Goal: Consume media (video, audio): Consume media (video, audio)

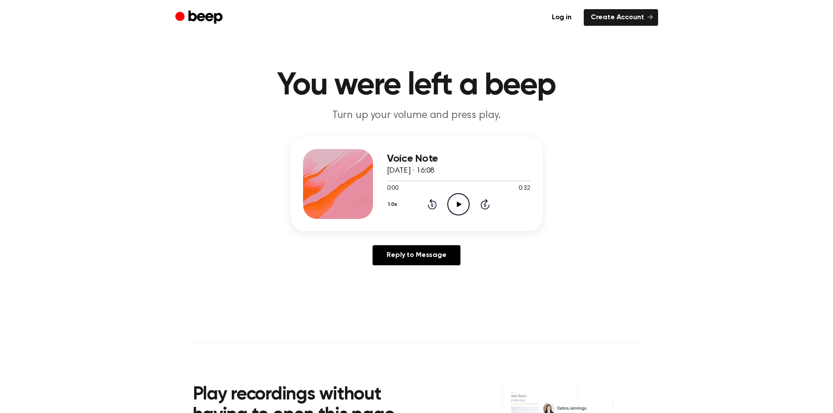
click at [460, 203] on icon "Play Audio" at bounding box center [458, 204] width 22 height 22
click at [464, 199] on icon "Pause Audio" at bounding box center [458, 204] width 22 height 22
click at [454, 203] on icon "Play Audio" at bounding box center [458, 204] width 22 height 22
click at [387, 181] on div at bounding box center [458, 181] width 143 height 1
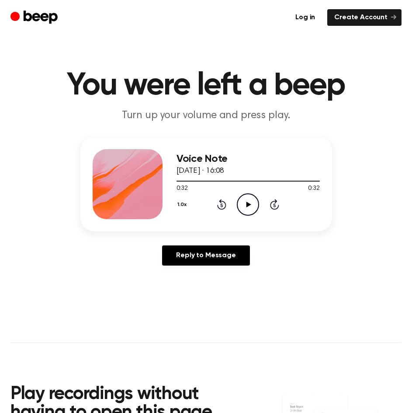
click at [250, 206] on icon "Play Audio" at bounding box center [248, 204] width 22 height 22
click at [247, 181] on div at bounding box center [248, 180] width 143 height 7
click at [254, 207] on icon "Play Audio" at bounding box center [248, 204] width 22 height 22
click at [254, 207] on icon "Pause Audio" at bounding box center [248, 204] width 22 height 22
click at [254, 207] on icon "Play Audio" at bounding box center [248, 204] width 22 height 22
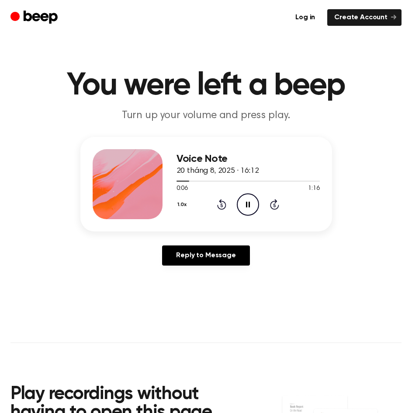
click at [246, 204] on icon at bounding box center [248, 204] width 4 height 6
click at [246, 204] on icon "Play Audio" at bounding box center [248, 204] width 22 height 22
click at [254, 206] on icon "Pause Audio" at bounding box center [248, 204] width 22 height 22
click at [244, 205] on icon "Play Audio" at bounding box center [248, 204] width 22 height 22
drag, startPoint x: 254, startPoint y: 207, endPoint x: 289, endPoint y: 192, distance: 38.4
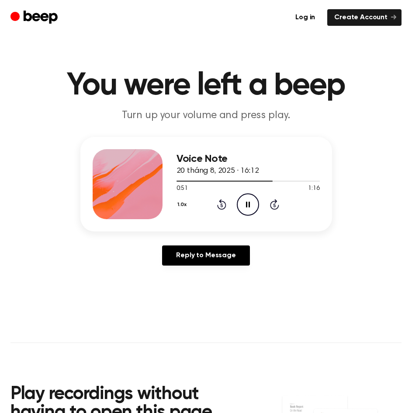
click at [254, 207] on icon "Pause Audio" at bounding box center [248, 204] width 22 height 22
click at [245, 210] on icon "Play Audio" at bounding box center [248, 204] width 22 height 22
click at [247, 204] on icon at bounding box center [248, 204] width 4 height 6
click at [258, 199] on circle at bounding box center [247, 204] width 21 height 21
click at [240, 203] on icon "Pause Audio" at bounding box center [248, 204] width 22 height 22
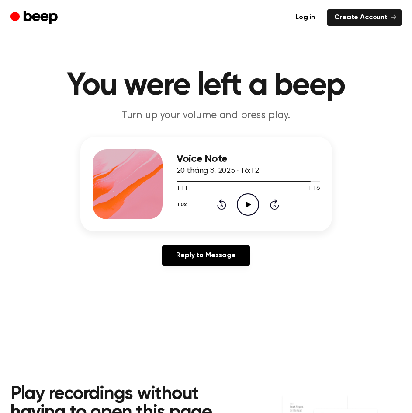
click at [227, 207] on div "1.0x Rewind 5 seconds Play Audio Skip 5 seconds" at bounding box center [248, 204] width 143 height 22
click at [226, 207] on icon "Rewind 5 seconds" at bounding box center [222, 203] width 10 height 11
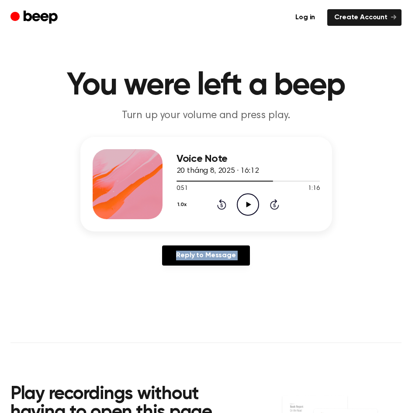
click at [226, 207] on icon "Rewind 5 seconds" at bounding box center [222, 203] width 10 height 11
drag, startPoint x: 230, startPoint y: 199, endPoint x: 217, endPoint y: 204, distance: 14.0
click at [226, 200] on div "1.0x Rewind 5 seconds Play Audio Skip 5 seconds" at bounding box center [248, 204] width 143 height 22
click at [224, 201] on icon at bounding box center [221, 204] width 9 height 10
click at [217, 204] on icon "Rewind 5 seconds" at bounding box center [222, 203] width 10 height 11
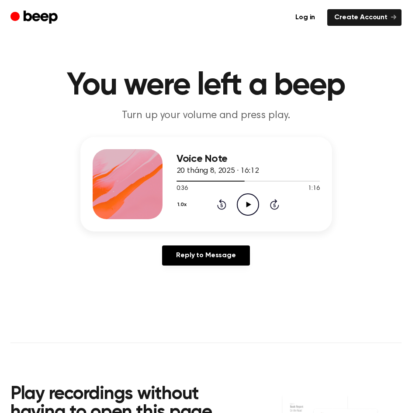
click at [218, 204] on icon "Rewind 5 seconds" at bounding box center [222, 203] width 10 height 11
click at [243, 205] on icon "Play Audio" at bounding box center [248, 204] width 22 height 22
click at [276, 205] on icon "Skip 5 seconds" at bounding box center [275, 203] width 10 height 11
click at [223, 206] on icon "Rewind 5 seconds" at bounding box center [222, 203] width 10 height 11
drag, startPoint x: 247, startPoint y: 219, endPoint x: 246, endPoint y: 207, distance: 12.3
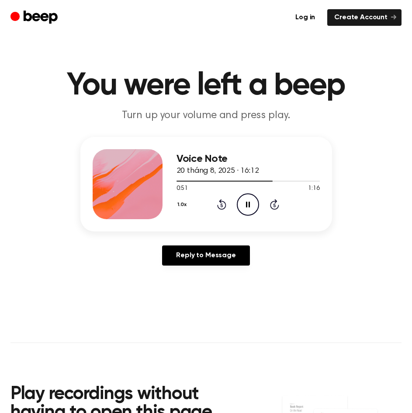
click at [247, 215] on div "Voice Note 20 tháng 8, 2025 · 16:12 0:51 1:16 Your browser does not support the…" at bounding box center [206, 184] width 252 height 94
click at [246, 207] on icon at bounding box center [248, 204] width 4 height 6
click at [238, 208] on icon "Play Audio" at bounding box center [248, 204] width 22 height 22
click at [222, 203] on icon "Rewind 5 seconds" at bounding box center [222, 203] width 10 height 11
click at [226, 202] on icon at bounding box center [221, 204] width 9 height 10
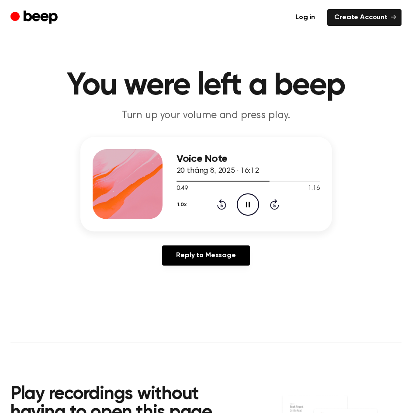
click at [226, 202] on icon at bounding box center [221, 204] width 9 height 10
click at [253, 205] on icon "Pause Audio" at bounding box center [248, 204] width 22 height 22
click at [245, 201] on icon "Play Audio" at bounding box center [248, 204] width 22 height 22
click at [245, 201] on icon "Pause Audio" at bounding box center [248, 204] width 22 height 22
click at [250, 200] on icon "Play Audio" at bounding box center [248, 204] width 22 height 22
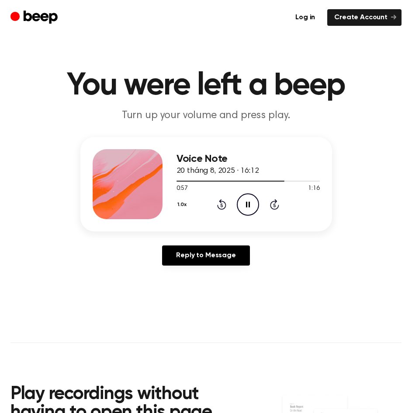
click at [243, 204] on icon "Pause Audio" at bounding box center [248, 204] width 22 height 22
click at [225, 207] on icon at bounding box center [221, 204] width 9 height 10
click at [243, 204] on icon "Play Audio" at bounding box center [248, 204] width 22 height 22
click at [243, 204] on icon "Pause Audio" at bounding box center [248, 204] width 22 height 22
click at [248, 202] on icon at bounding box center [249, 204] width 5 height 6
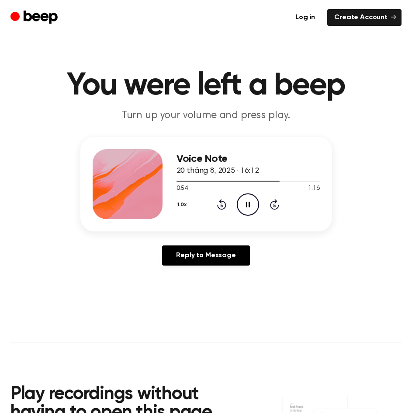
click at [221, 201] on icon at bounding box center [221, 204] width 9 height 10
click at [247, 196] on icon "Pause Audio" at bounding box center [248, 204] width 22 height 22
click at [245, 202] on icon "Play Audio" at bounding box center [248, 204] width 22 height 22
click at [245, 202] on icon "Pause Audio" at bounding box center [248, 204] width 22 height 22
click at [253, 201] on icon "Play Audio" at bounding box center [248, 204] width 22 height 22
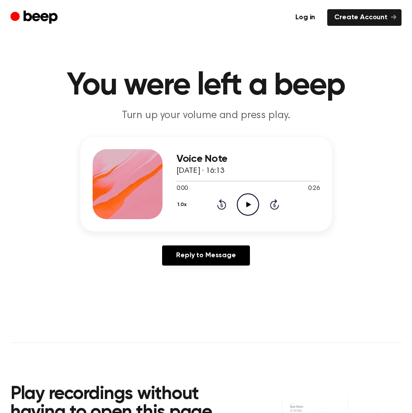
click at [246, 197] on icon "Play Audio" at bounding box center [248, 204] width 22 height 22
click at [243, 197] on icon "Play Audio" at bounding box center [248, 204] width 22 height 22
click at [250, 205] on icon at bounding box center [248, 204] width 4 height 6
click at [250, 210] on icon "Play Audio" at bounding box center [248, 204] width 22 height 22
click at [250, 210] on icon "Pause Audio" at bounding box center [248, 204] width 22 height 22
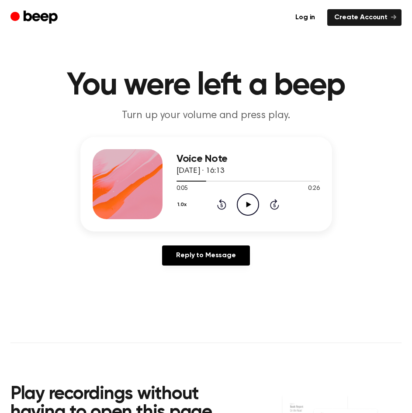
click at [250, 210] on icon "Play Audio" at bounding box center [248, 204] width 22 height 22
click at [250, 210] on icon "Pause Audio" at bounding box center [248, 204] width 22 height 22
click at [219, 202] on icon "Rewind 5 seconds" at bounding box center [222, 203] width 10 height 11
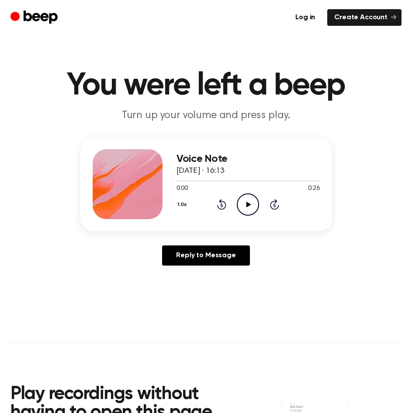
click at [245, 198] on icon "Play Audio" at bounding box center [248, 204] width 22 height 22
click at [245, 198] on icon "Pause Audio" at bounding box center [248, 204] width 22 height 22
click at [245, 198] on icon "Play Audio" at bounding box center [248, 204] width 22 height 22
click at [239, 203] on icon "Pause Audio" at bounding box center [248, 204] width 22 height 22
click at [247, 208] on icon "Play Audio" at bounding box center [248, 204] width 22 height 22
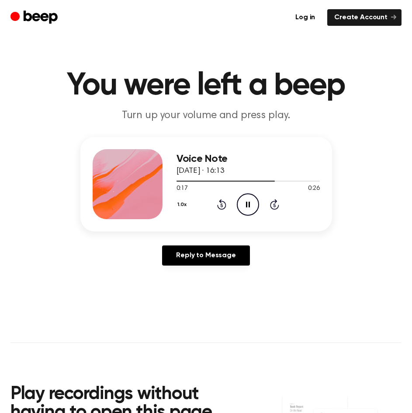
click at [226, 206] on icon at bounding box center [221, 204] width 9 height 10
click at [262, 181] on div at bounding box center [248, 181] width 143 height 1
click at [255, 202] on icon "Play Audio" at bounding box center [248, 204] width 22 height 22
click at [245, 198] on icon "Play Audio" at bounding box center [248, 204] width 22 height 22
click at [286, 181] on div at bounding box center [248, 180] width 143 height 7
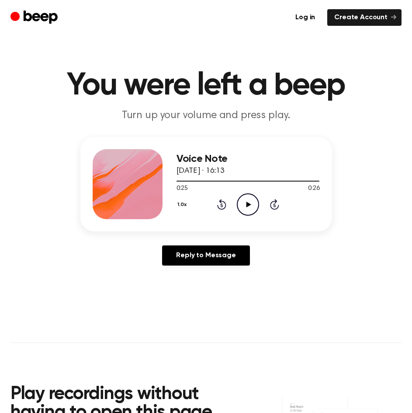
click at [316, 271] on div "Reply to Message" at bounding box center [206, 258] width 252 height 27
click at [245, 206] on icon "Play Audio" at bounding box center [248, 204] width 22 height 22
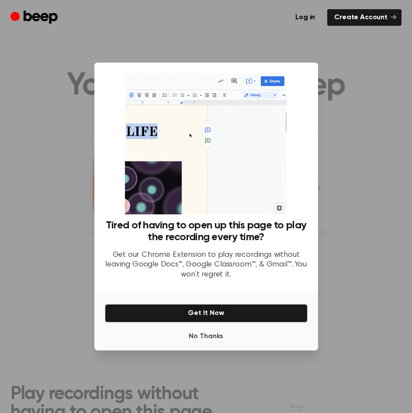
click at [351, 181] on div at bounding box center [206, 206] width 412 height 413
click at [210, 339] on button "No Thanks" at bounding box center [206, 335] width 203 height 17
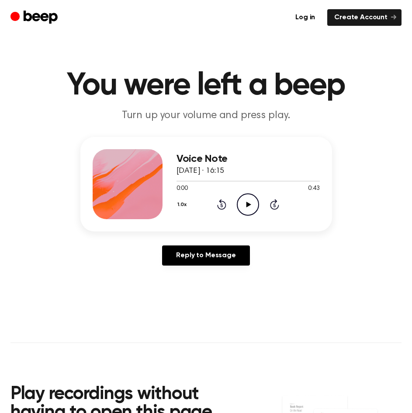
click at [247, 207] on icon "Play Audio" at bounding box center [248, 204] width 22 height 22
click at [247, 207] on icon at bounding box center [248, 204] width 4 height 6
click at [218, 157] on h3 "Voice Note" at bounding box center [248, 159] width 143 height 12
click at [240, 201] on icon "Play Audio" at bounding box center [248, 204] width 22 height 22
click at [222, 207] on icon "Rewind 5 seconds" at bounding box center [222, 203] width 10 height 11
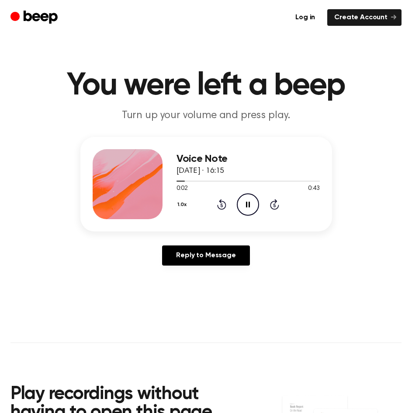
click at [222, 207] on icon "Rewind 5 seconds" at bounding box center [222, 203] width 10 height 11
click at [222, 208] on icon "Rewind 5 seconds" at bounding box center [222, 203] width 10 height 11
drag, startPoint x: 375, startPoint y: 200, endPoint x: 320, endPoint y: 198, distance: 56.0
click at [320, 198] on div "1.0x Rewind 5 seconds Play Audio Skip 5 seconds" at bounding box center [248, 204] width 143 height 22
click at [247, 196] on icon "Play Audio" at bounding box center [248, 204] width 22 height 22
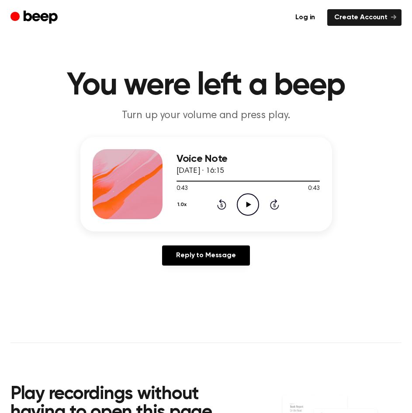
click at [253, 207] on icon "Play Audio" at bounding box center [248, 204] width 22 height 22
drag, startPoint x: 249, startPoint y: 201, endPoint x: 280, endPoint y: 95, distance: 110.1
click at [249, 201] on icon "Pause Audio" at bounding box center [248, 204] width 22 height 22
click at [249, 201] on icon "Play Audio" at bounding box center [248, 204] width 22 height 22
click at [224, 200] on icon "Rewind 5 seconds" at bounding box center [222, 203] width 10 height 11
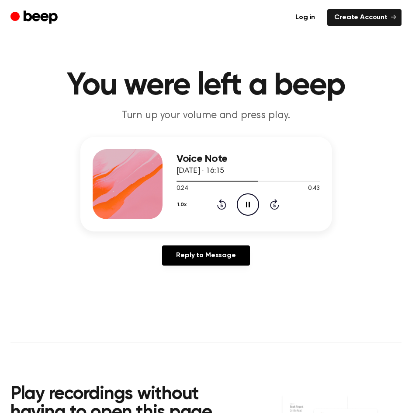
click at [222, 201] on icon at bounding box center [221, 204] width 9 height 10
click at [224, 200] on icon "Rewind 5 seconds" at bounding box center [222, 203] width 10 height 11
click at [240, 195] on icon "Pause Audio" at bounding box center [248, 204] width 22 height 22
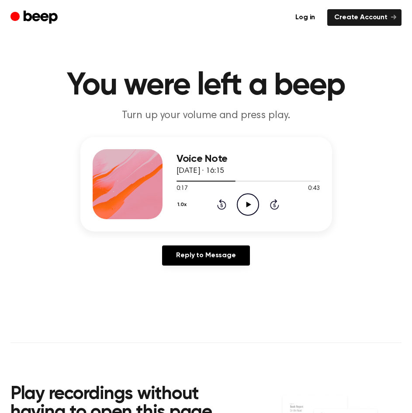
click at [240, 208] on icon "Play Audio" at bounding box center [248, 204] width 22 height 22
click at [226, 203] on icon at bounding box center [221, 204] width 9 height 10
click at [226, 206] on div "1.0x Rewind 5 seconds Pause Audio Skip 5 seconds" at bounding box center [248, 204] width 143 height 22
click at [222, 204] on icon at bounding box center [222, 205] width 2 height 3
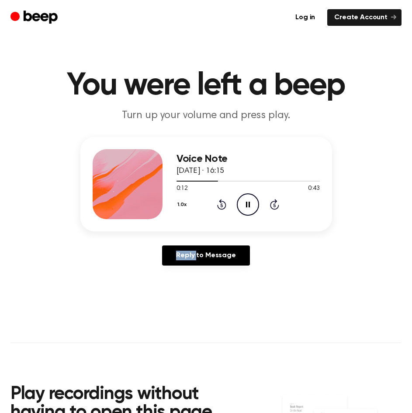
click at [222, 204] on icon at bounding box center [222, 205] width 2 height 3
click at [284, 255] on div "Reply to Message" at bounding box center [206, 258] width 252 height 27
click at [247, 207] on icon "Pause Audio" at bounding box center [248, 204] width 22 height 22
click at [250, 204] on icon at bounding box center [249, 204] width 5 height 6
click at [252, 179] on div at bounding box center [248, 180] width 143 height 7
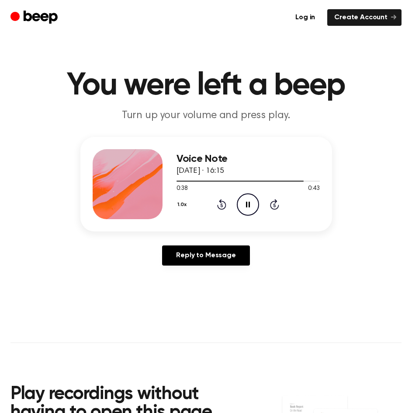
click at [256, 208] on icon "Pause Audio" at bounding box center [248, 204] width 22 height 22
click at [248, 204] on icon at bounding box center [249, 204] width 5 height 6
click at [299, 182] on div at bounding box center [248, 180] width 143 height 7
click at [249, 201] on icon "Play Audio" at bounding box center [248, 204] width 22 height 22
click at [243, 206] on icon "Pause Audio" at bounding box center [248, 204] width 22 height 22
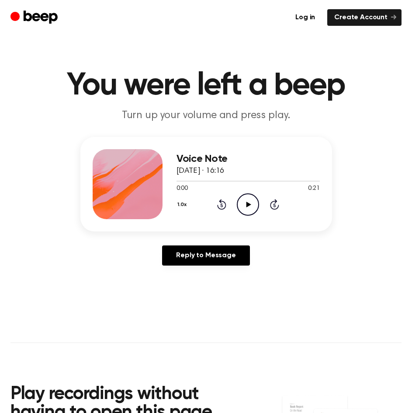
click at [244, 201] on icon "Play Audio" at bounding box center [248, 204] width 22 height 22
click at [236, 181] on div at bounding box center [248, 180] width 143 height 7
click at [245, 212] on icon "Play Audio" at bounding box center [248, 204] width 22 height 22
click at [245, 212] on icon "Pause Audio" at bounding box center [248, 204] width 22 height 22
click at [245, 212] on icon "Play Audio" at bounding box center [248, 204] width 22 height 22
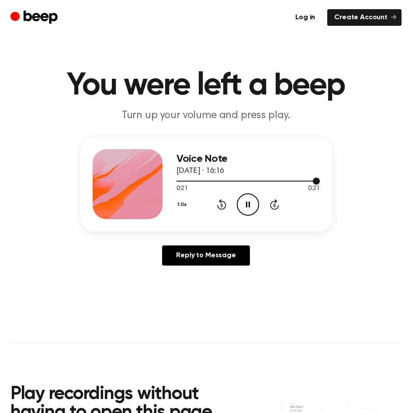
click at [183, 181] on div at bounding box center [248, 180] width 143 height 7
click at [242, 204] on icon "Play Audio" at bounding box center [248, 204] width 22 height 22
click at [252, 212] on icon "Pause Audio" at bounding box center [248, 204] width 22 height 22
click at [250, 195] on icon "Play Audio" at bounding box center [248, 204] width 22 height 22
click at [250, 195] on icon "Pause Audio" at bounding box center [248, 204] width 22 height 22
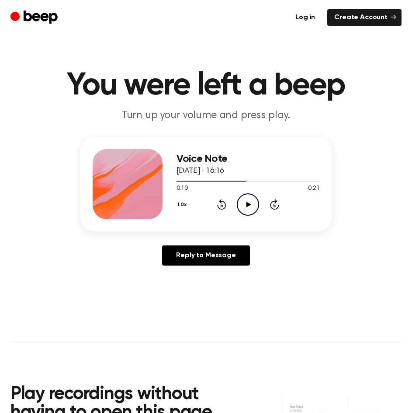
click at [250, 205] on icon at bounding box center [249, 204] width 5 height 6
click at [250, 203] on icon at bounding box center [249, 204] width 5 height 6
click at [250, 203] on icon at bounding box center [248, 204] width 4 height 6
click at [250, 203] on icon at bounding box center [249, 204] width 5 height 6
click at [250, 203] on icon at bounding box center [248, 204] width 4 height 6
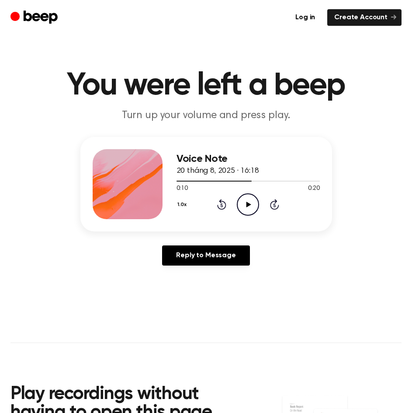
click at [239, 201] on icon "Play Audio" at bounding box center [248, 204] width 22 height 22
click at [223, 200] on icon "Rewind 5 seconds" at bounding box center [222, 203] width 10 height 11
click at [247, 202] on icon at bounding box center [249, 204] width 5 height 6
click at [247, 202] on icon at bounding box center [248, 204] width 4 height 6
